Goal: Entertainment & Leisure: Consume media (video, audio)

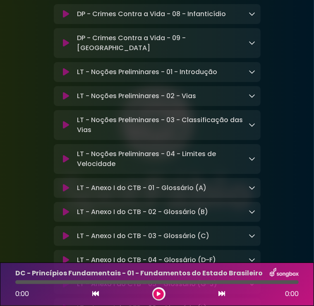
scroll to position [7845, 0]
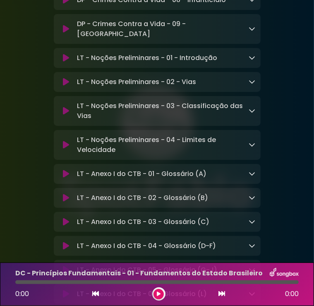
click at [65, 194] on icon at bounding box center [66, 198] width 6 height 8
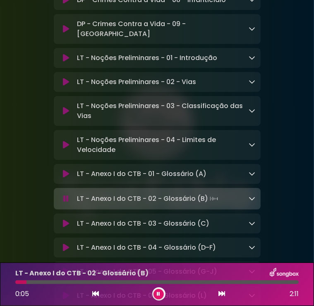
drag, startPoint x: 34, startPoint y: 203, endPoint x: 19, endPoint y: 204, distance: 15.8
click at [66, 170] on icon at bounding box center [66, 174] width 6 height 8
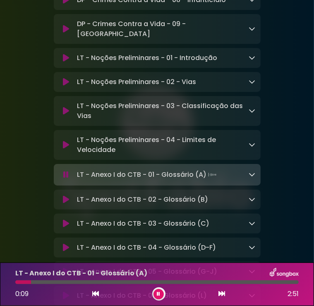
click at [18, 283] on div at bounding box center [23, 282] width 16 height 4
click at [16, 280] on div at bounding box center [17, 282] width 4 height 4
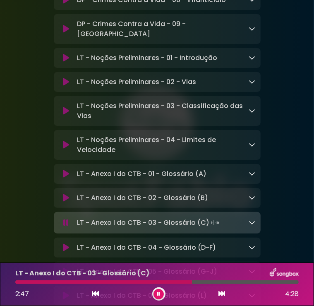
click at [156, 293] on button at bounding box center [159, 294] width 10 height 10
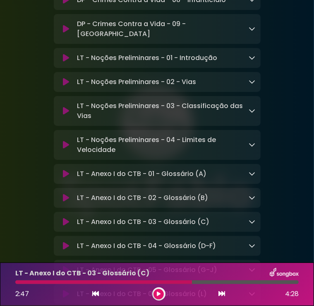
click at [155, 292] on button at bounding box center [159, 294] width 10 height 10
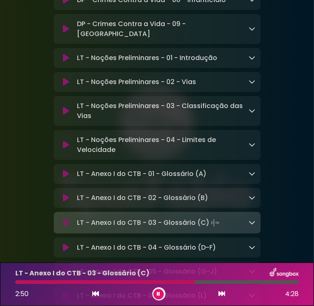
click at [143, 242] on p "LT - Anexo I do CTB - 04 - Glossário (D-F) Loading Track..." at bounding box center [146, 247] width 139 height 10
click at [65, 243] on icon at bounding box center [66, 247] width 6 height 8
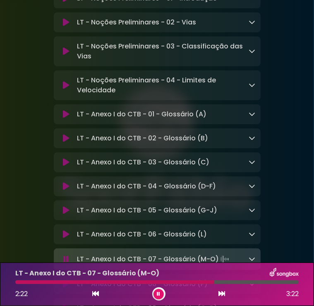
scroll to position [7927, 0]
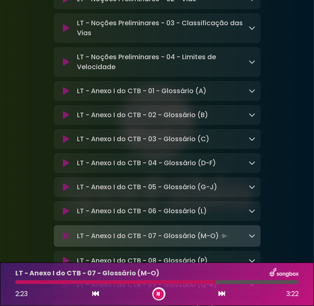
click at [165, 300] on div "2:23 3:22" at bounding box center [156, 293] width 293 height 13
click at [161, 298] on button at bounding box center [159, 294] width 10 height 10
